Goal: Task Accomplishment & Management: Manage account settings

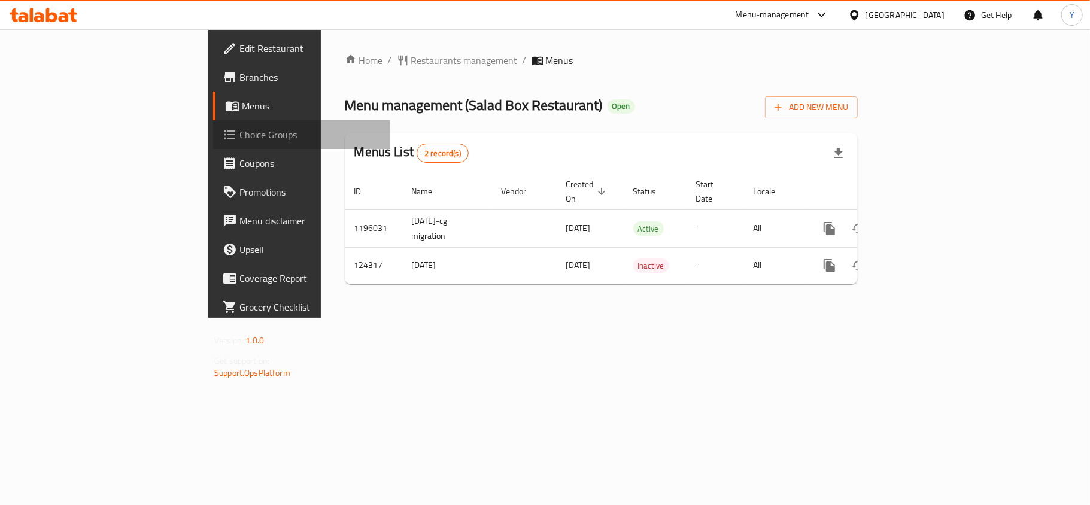
click at [239, 133] on span "Choice Groups" at bounding box center [309, 134] width 141 height 14
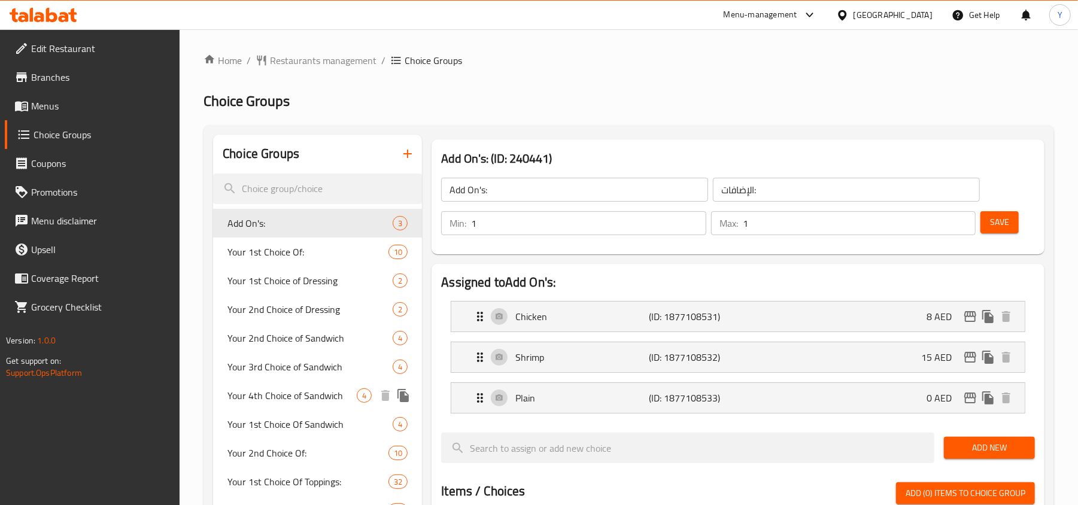
click at [312, 395] on span "Your 4th Choice of Sandwich" at bounding box center [291, 395] width 129 height 14
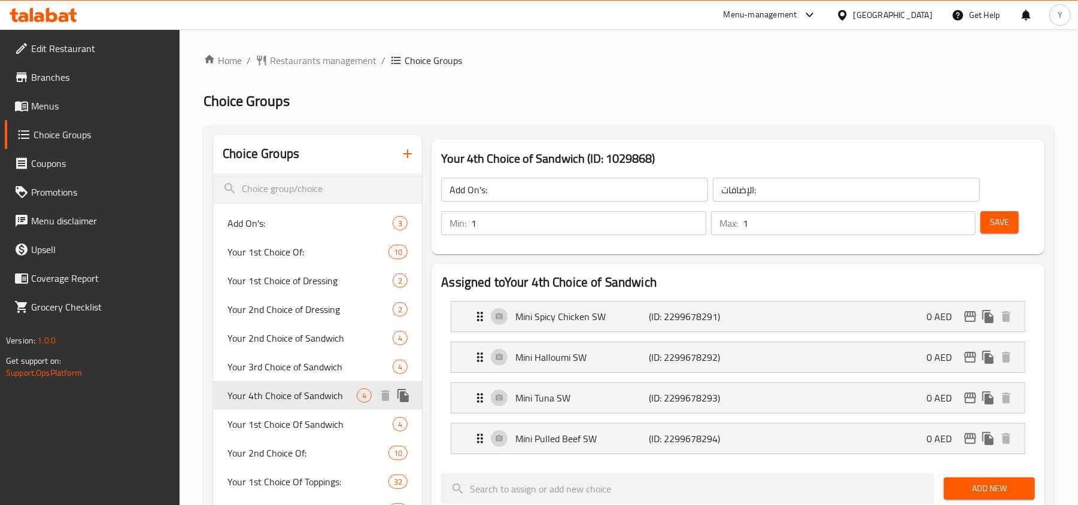
type input "Your 4th Choice of Sandwich"
type input "اختيارك من 4th ساندوتش"
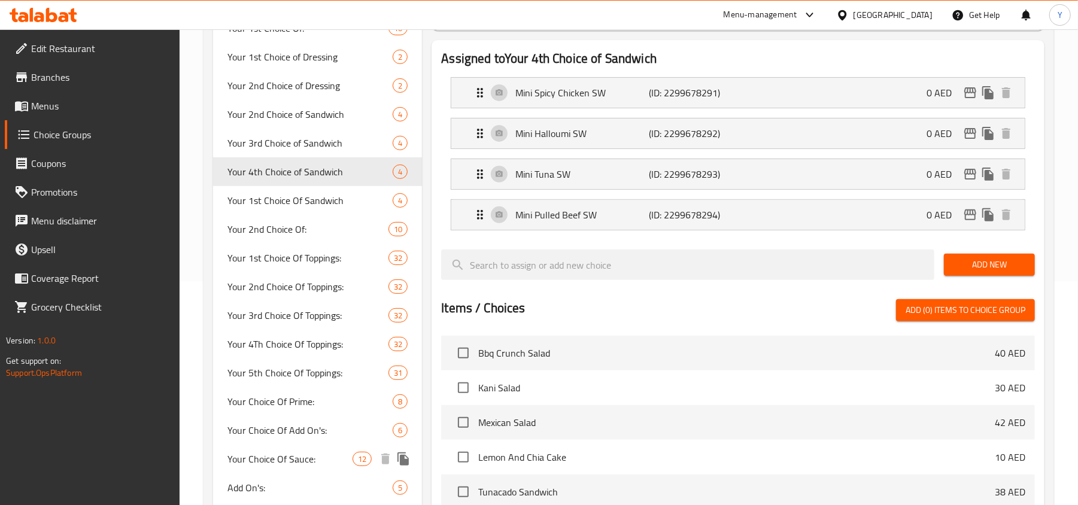
scroll to position [319, 0]
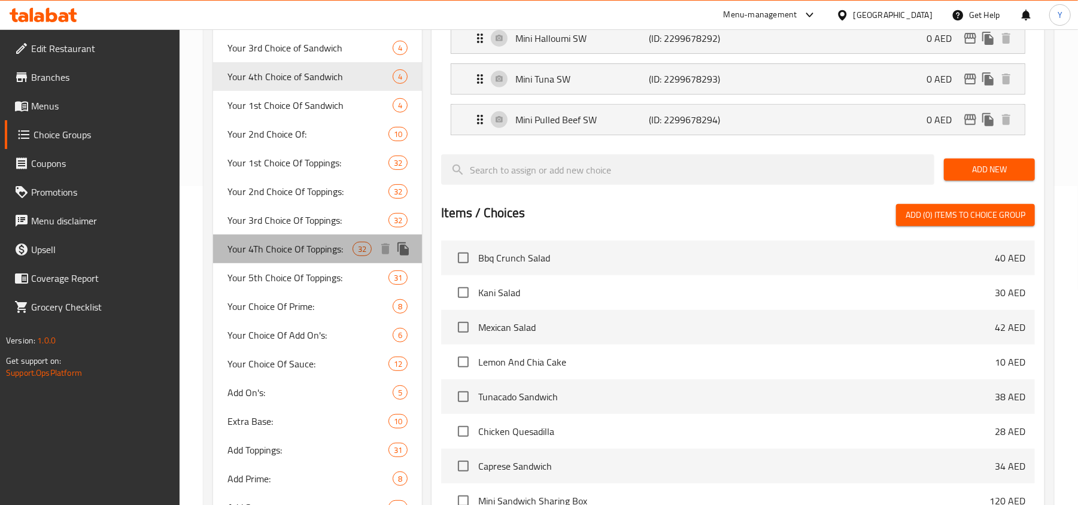
click at [331, 245] on span "Your 4Th Choice Of Toppings:" at bounding box center [289, 249] width 125 height 14
type input "Your 4Th Choice Of Toppings:"
type input "إختيارك الرابع من التوبينجز:"
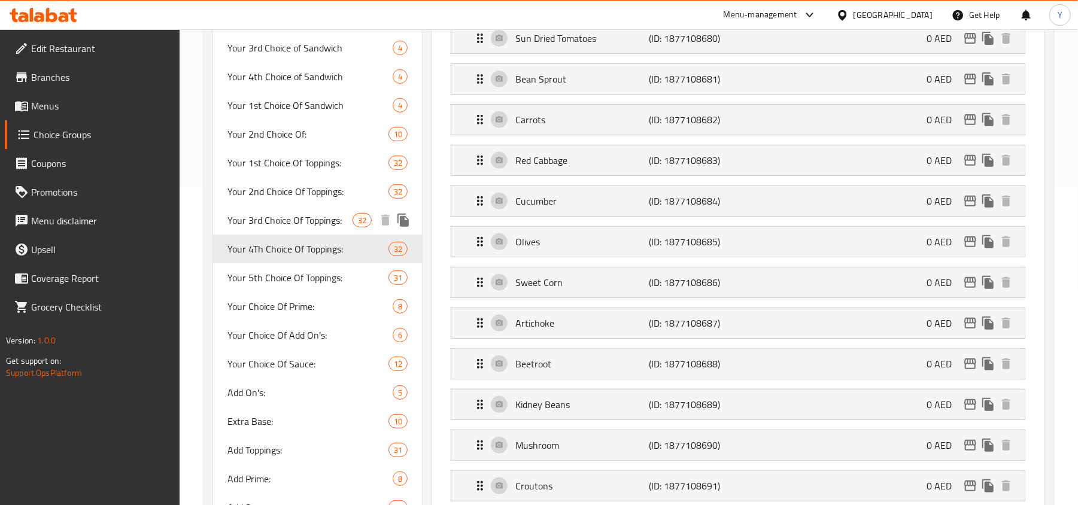
click at [329, 226] on span "Your 3rd Choice Of Toppings:" at bounding box center [289, 220] width 125 height 14
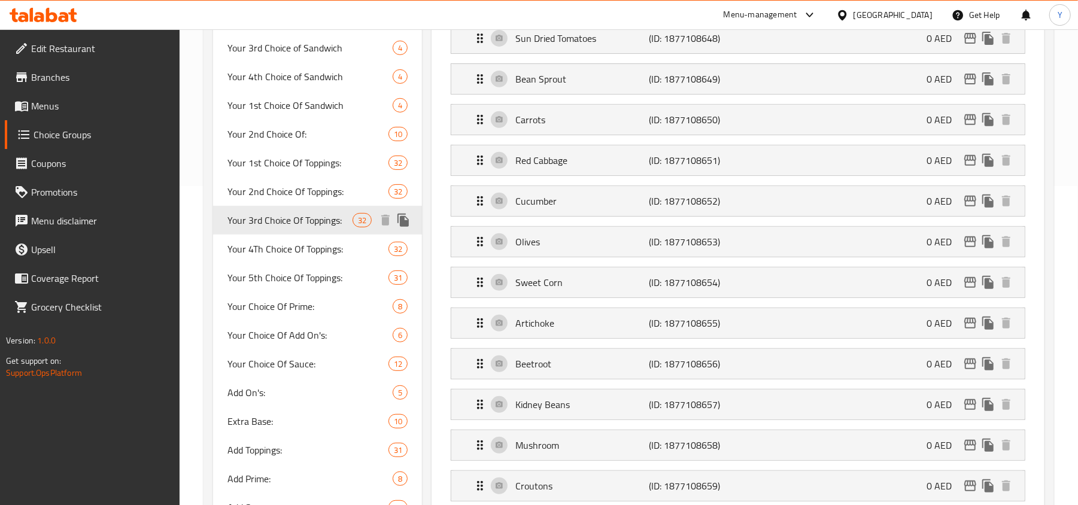
type input "Your 3rd Choice Of Toppings:"
type input "إختيارك الثالث من التوبينجز:"
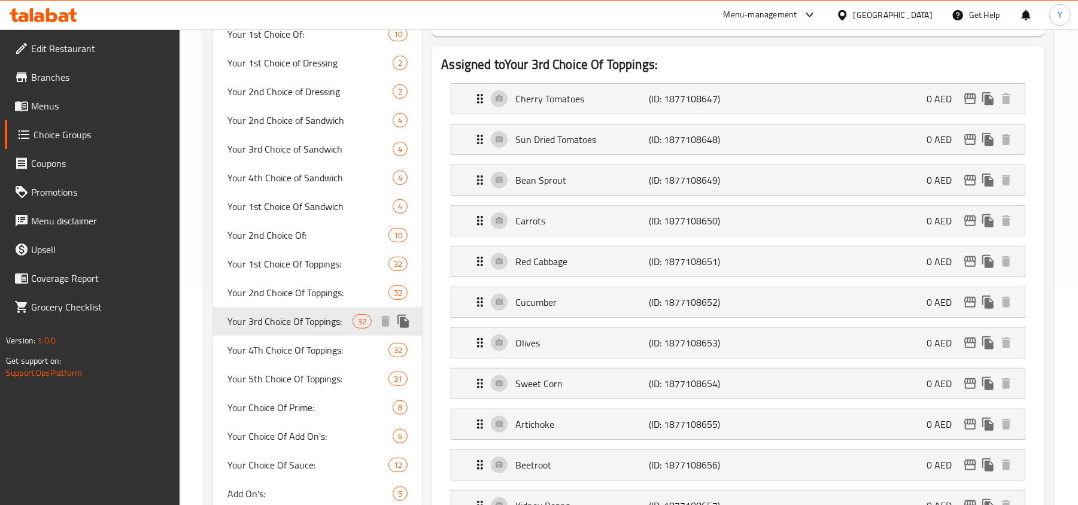
scroll to position [159, 0]
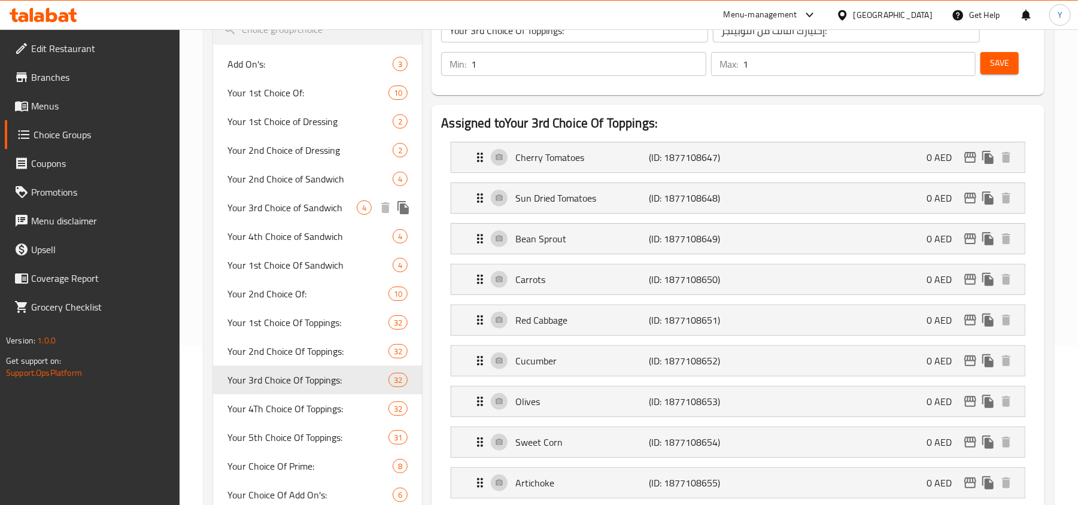
click at [328, 209] on span "Your 3rd Choice of Sandwich" at bounding box center [291, 207] width 129 height 14
type input "Your 3rd Choice of Sandwich"
type input "اختيارك3 من الساندوتش"
type input "4"
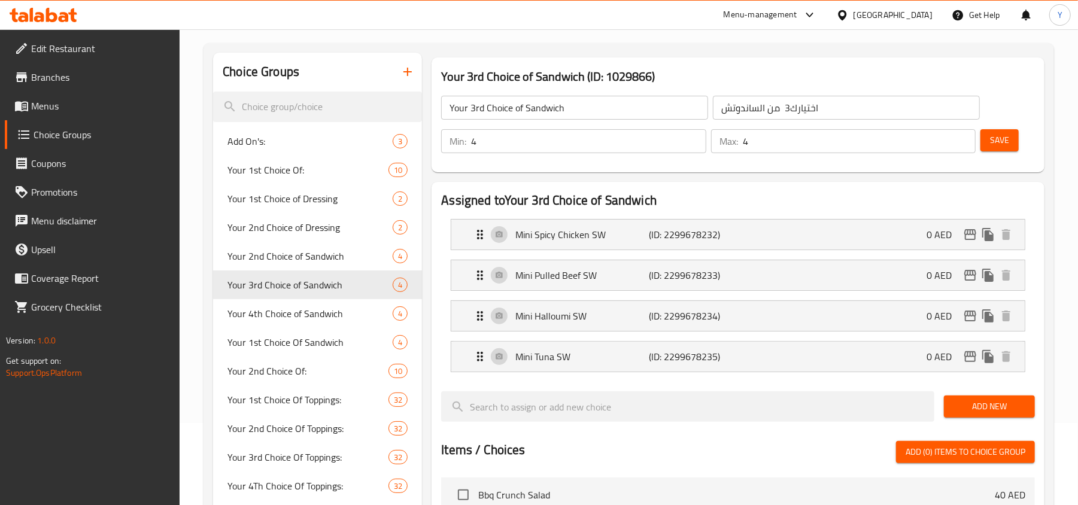
scroll to position [0, 0]
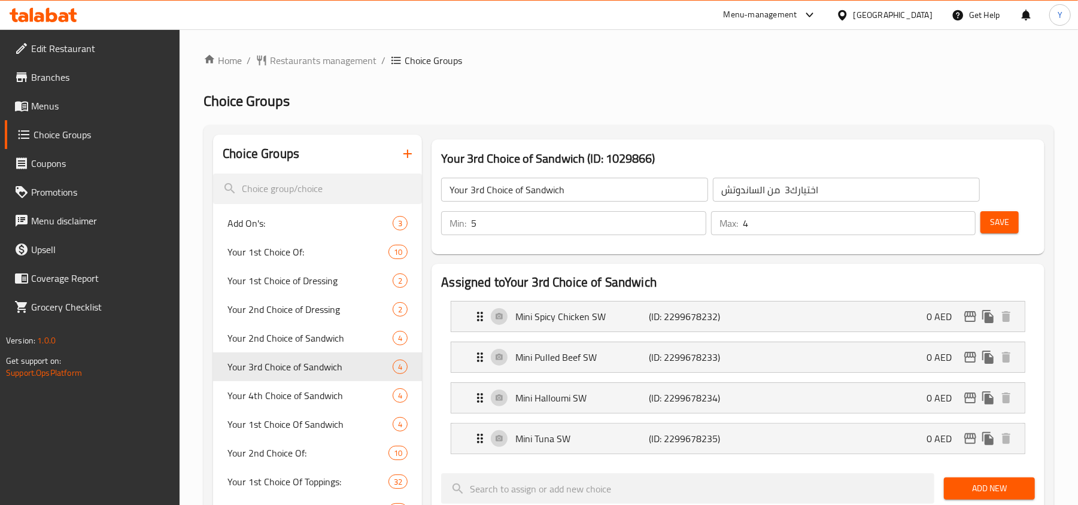
click at [692, 218] on input "5" at bounding box center [588, 223] width 235 height 24
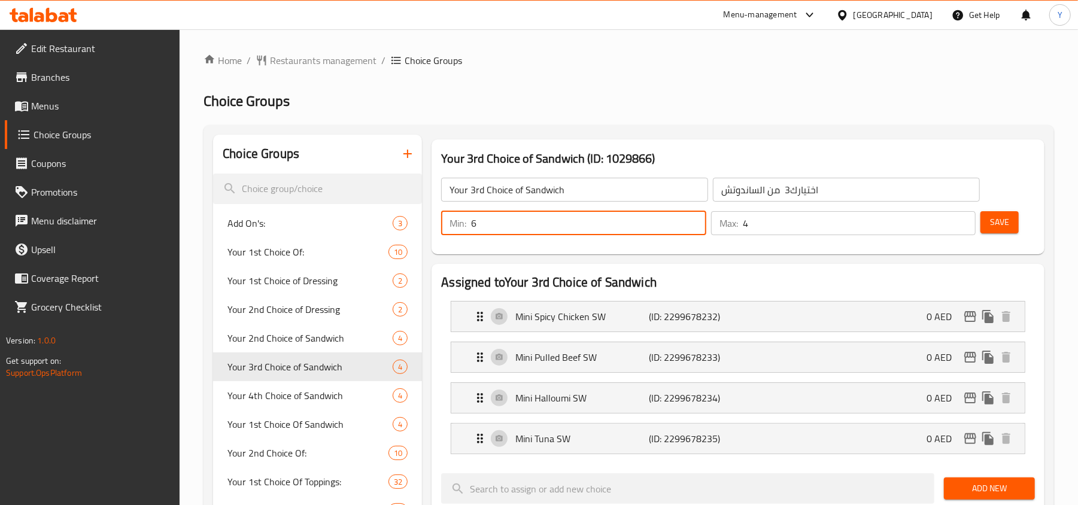
click at [692, 218] on input "6" at bounding box center [588, 223] width 235 height 24
click at [690, 230] on input "5" at bounding box center [588, 223] width 235 height 24
click at [690, 229] on input "4" at bounding box center [588, 223] width 235 height 24
click at [690, 229] on input "3" at bounding box center [588, 223] width 235 height 24
click at [690, 229] on input "2" at bounding box center [588, 223] width 235 height 24
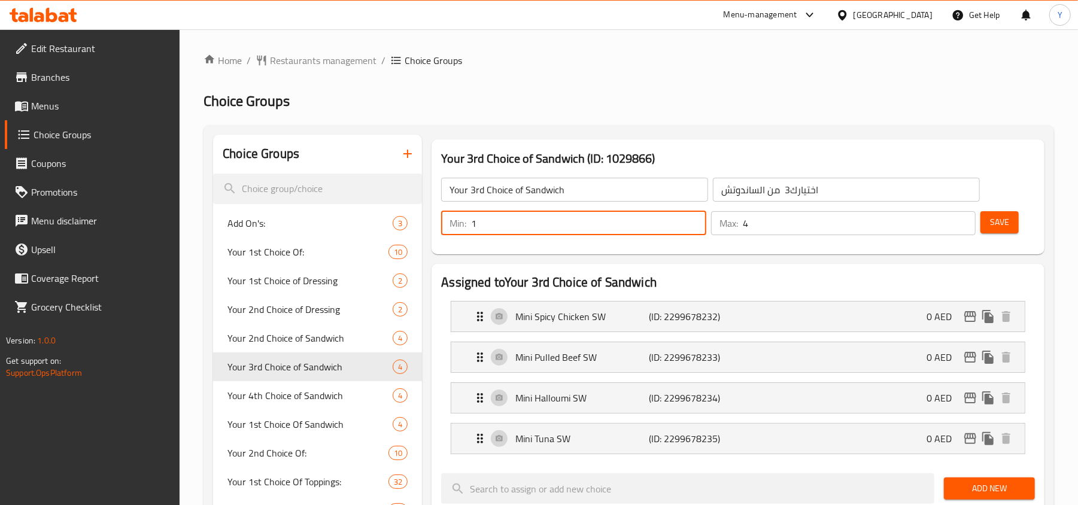
type input "1"
click at [690, 229] on input "1" at bounding box center [588, 223] width 235 height 24
click at [951, 224] on input "4" at bounding box center [859, 223] width 233 height 24
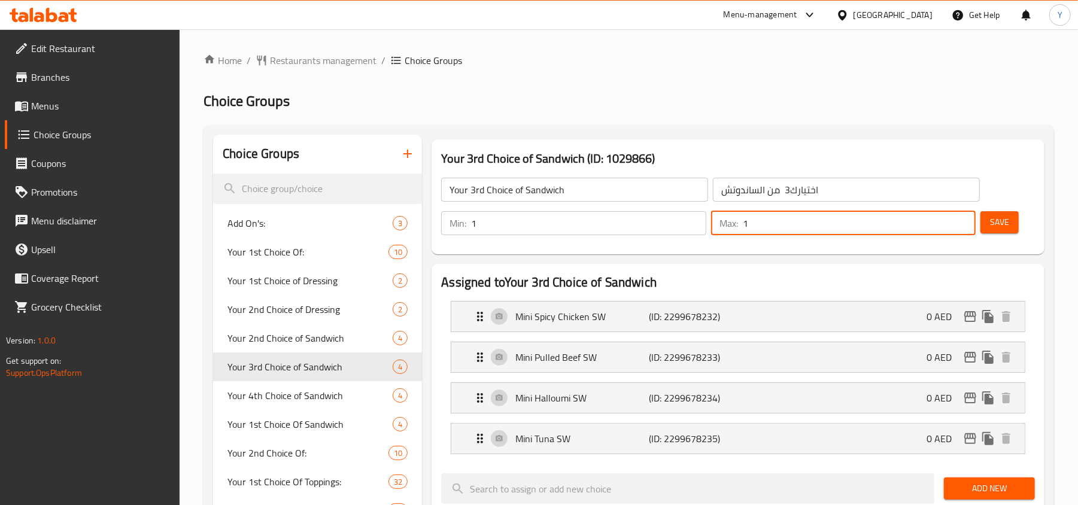
type input "1"
click at [1013, 225] on button "Save" at bounding box center [999, 222] width 38 height 22
